Goal: Task Accomplishment & Management: Complete application form

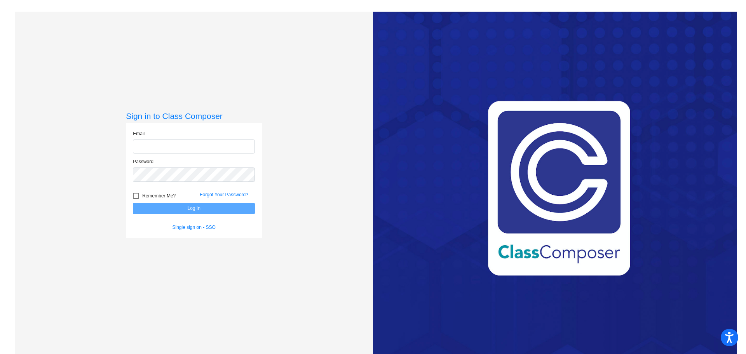
type input "[EMAIL_ADDRESS][PERSON_NAME][DOMAIN_NAME]"
click at [181, 207] on button "Log In" at bounding box center [194, 208] width 122 height 11
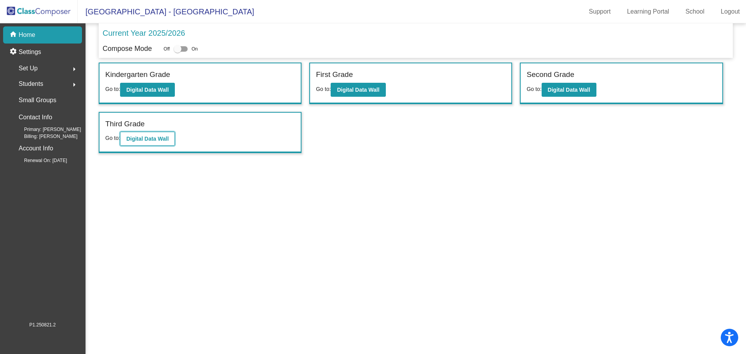
click at [153, 140] on b "Digital Data Wall" at bounding box center [147, 139] width 42 height 6
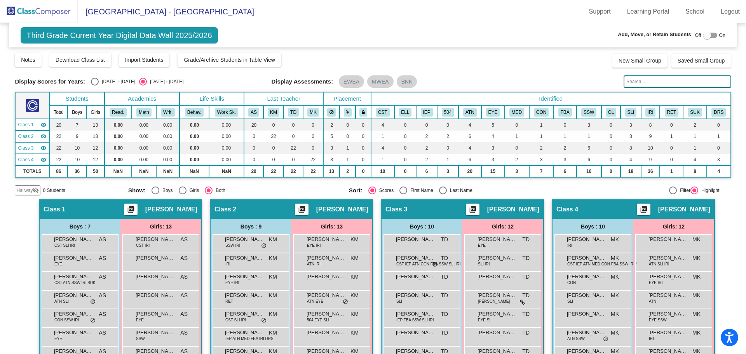
click at [709, 33] on div at bounding box center [710, 35] width 14 height 5
checkbox input "true"
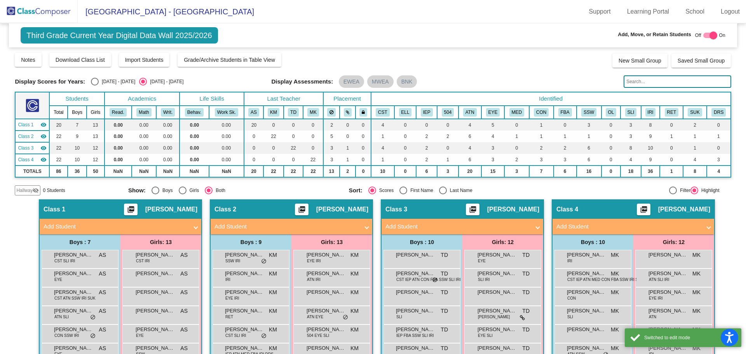
click at [141, 217] on div "Class 1 picture_as_pdf [PERSON_NAME]" at bounding box center [121, 209] width 162 height 19
click at [141, 226] on mat-panel-title "Add Student" at bounding box center [115, 226] width 144 height 9
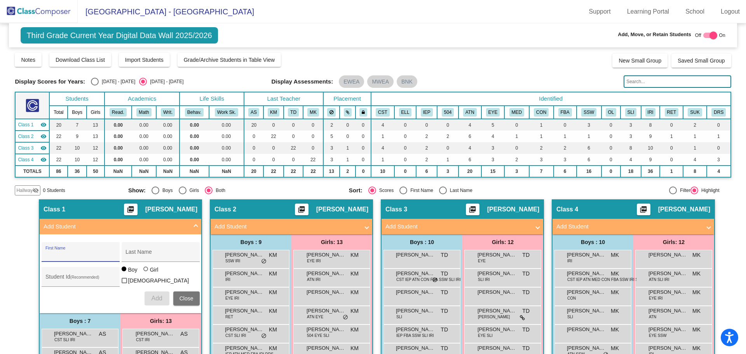
click at [85, 255] on input "First Name" at bounding box center [80, 255] width 70 height 6
type input "[PERSON_NAME]"
click at [76, 282] on div "Student Id (Recommended)" at bounding box center [80, 279] width 70 height 16
click at [47, 278] on input "Student Id (Recommended)" at bounding box center [80, 279] width 70 height 6
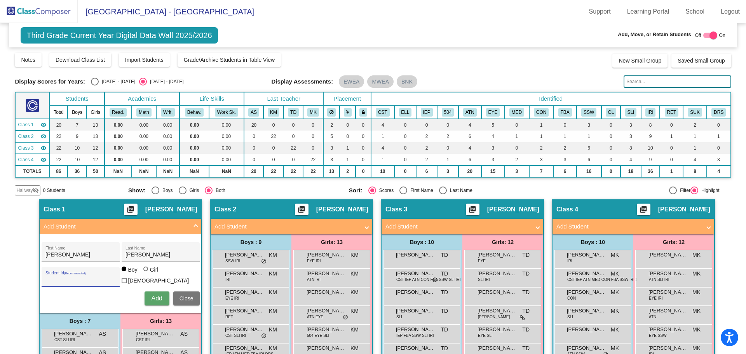
paste input "3510189"
type input "3510189"
click at [148, 292] on button "Add" at bounding box center [156, 298] width 25 height 14
